Goal: Find specific page/section: Find specific page/section

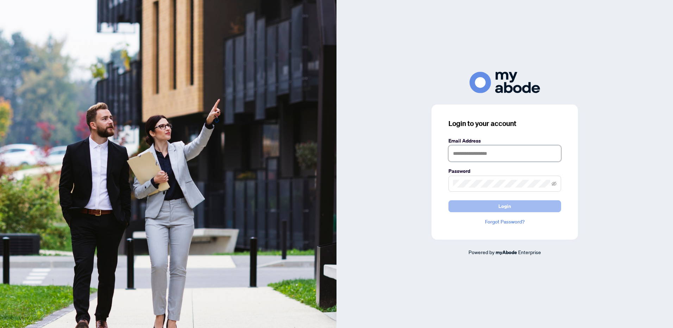
type input "**********"
click at [515, 208] on button "Login" at bounding box center [504, 206] width 113 height 12
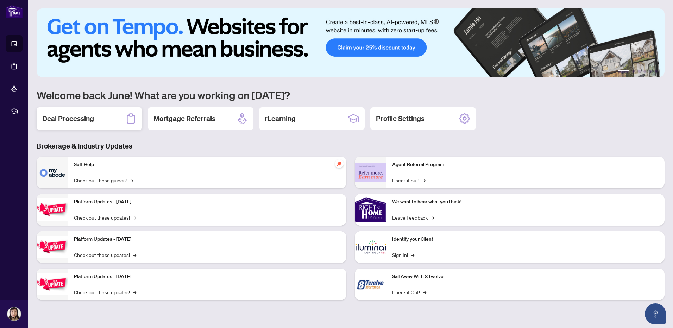
click at [72, 118] on h2 "Deal Processing" at bounding box center [68, 119] width 52 height 10
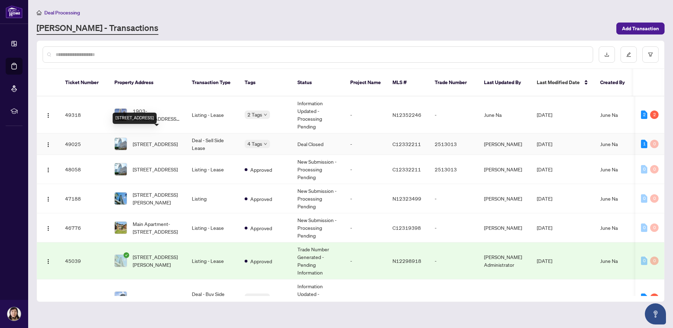
click at [137, 140] on span "4502-488 University Ave, Toronto, Ontario M5G 0C1, Canada" at bounding box center [155, 144] width 45 height 8
